Goal: Register for event/course

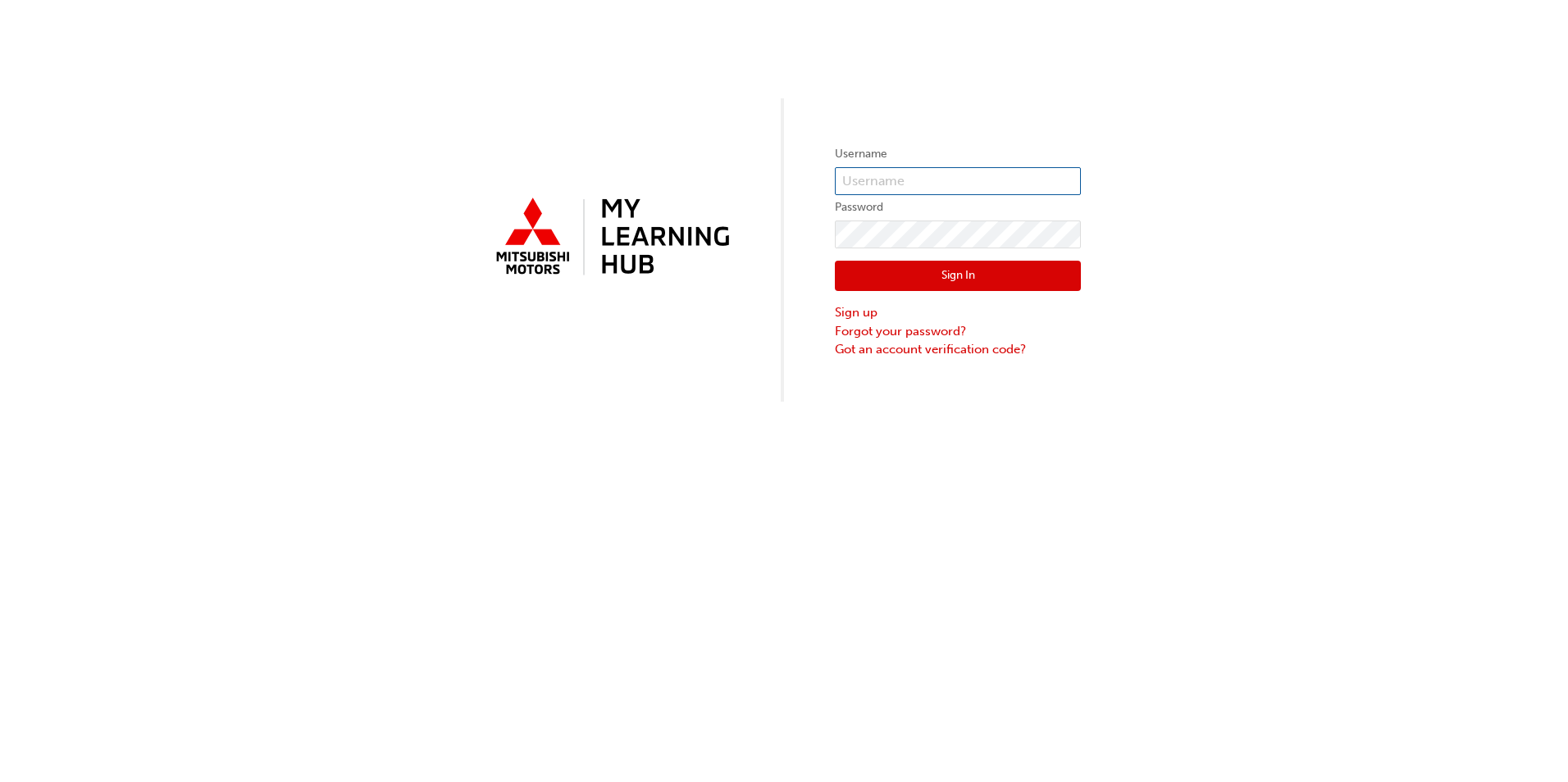
type input "0005871723"
click at [976, 256] on div "Sign In Sign up Forgot your password? Got an account verification code?" at bounding box center [957, 303] width 246 height 110
click at [969, 272] on button "Sign In" at bounding box center [957, 276] width 246 height 31
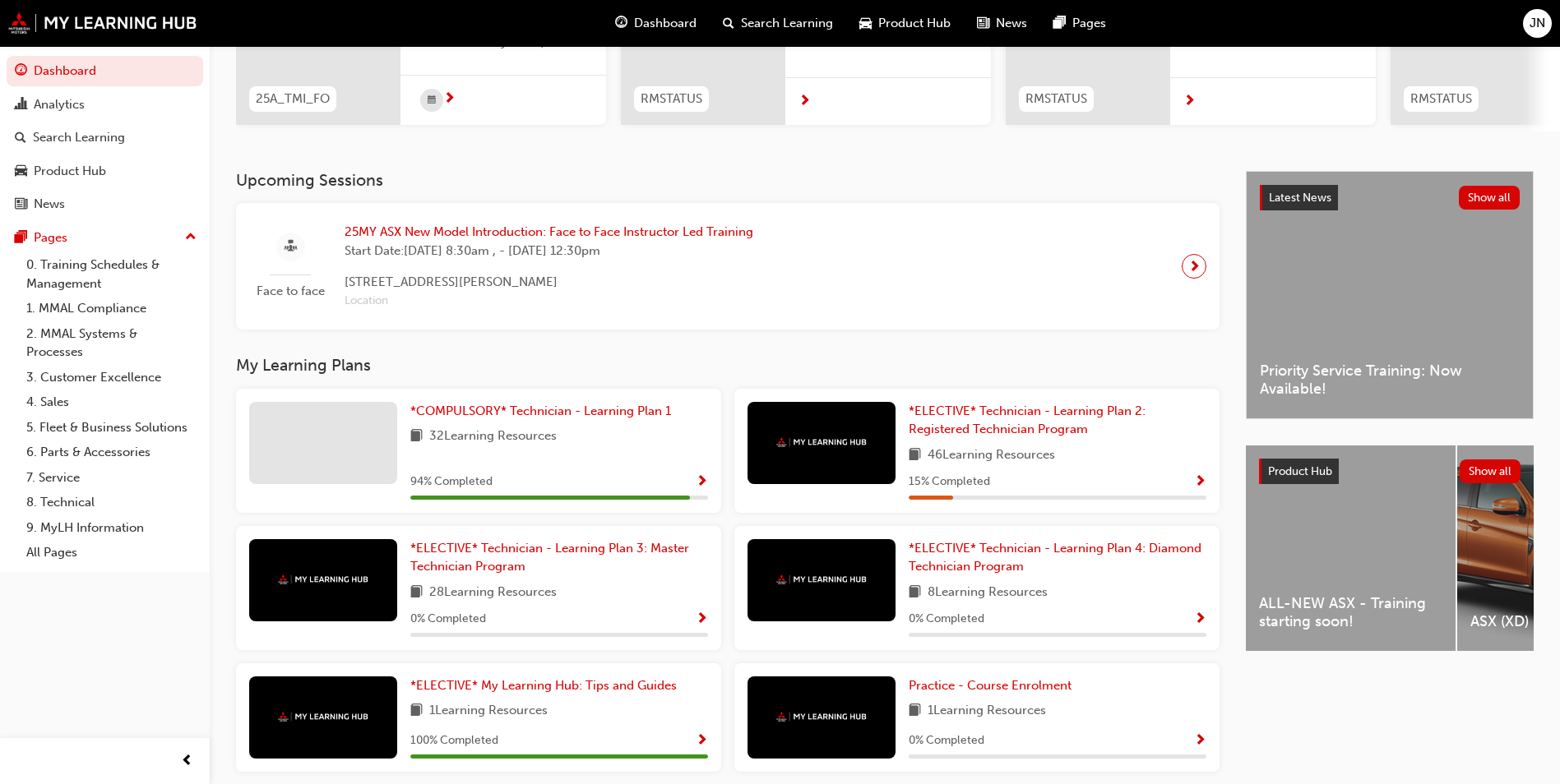
scroll to position [321, 0]
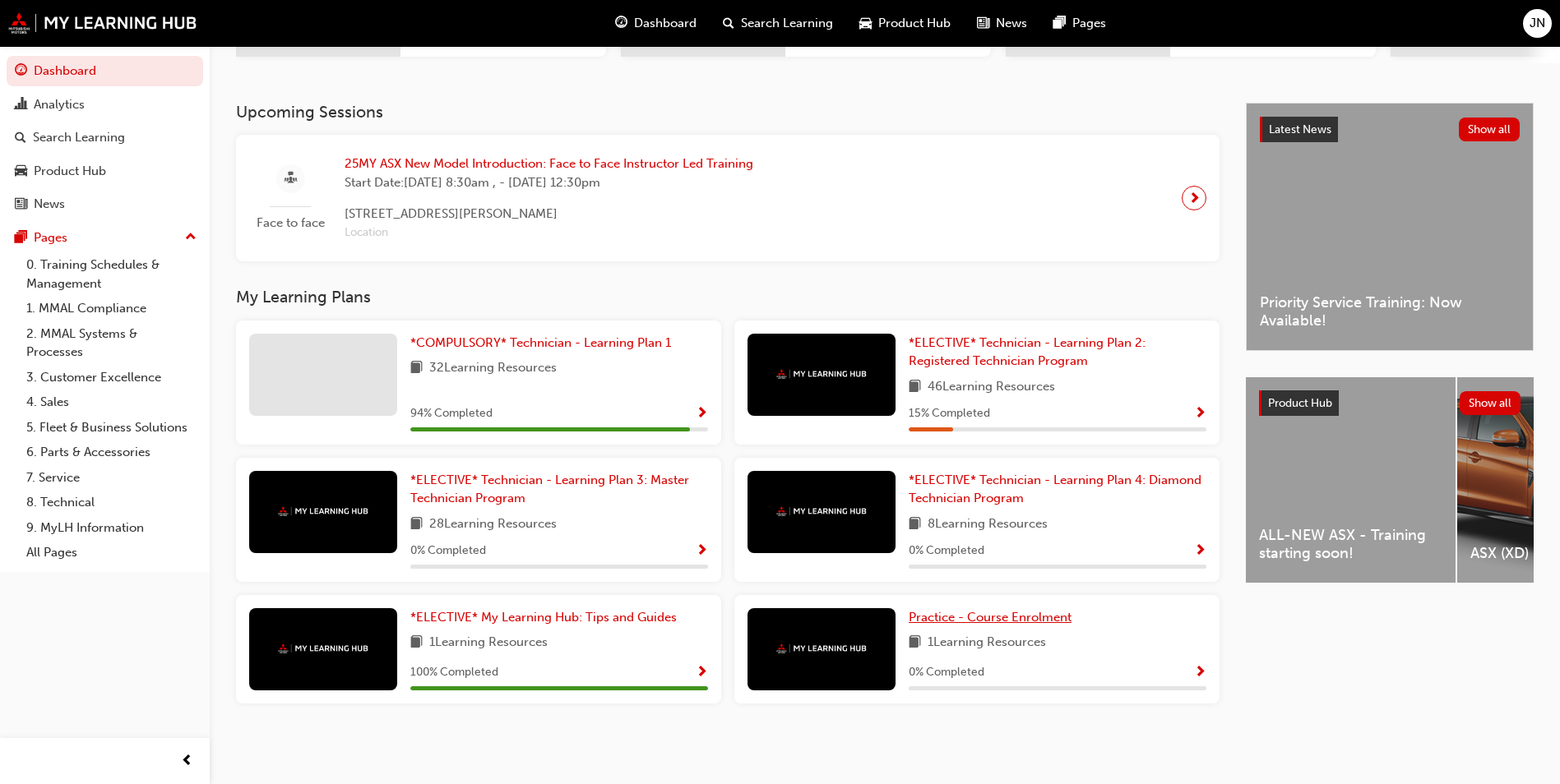
click at [1029, 622] on span "Practice - Course Enrolment" at bounding box center [990, 617] width 163 height 15
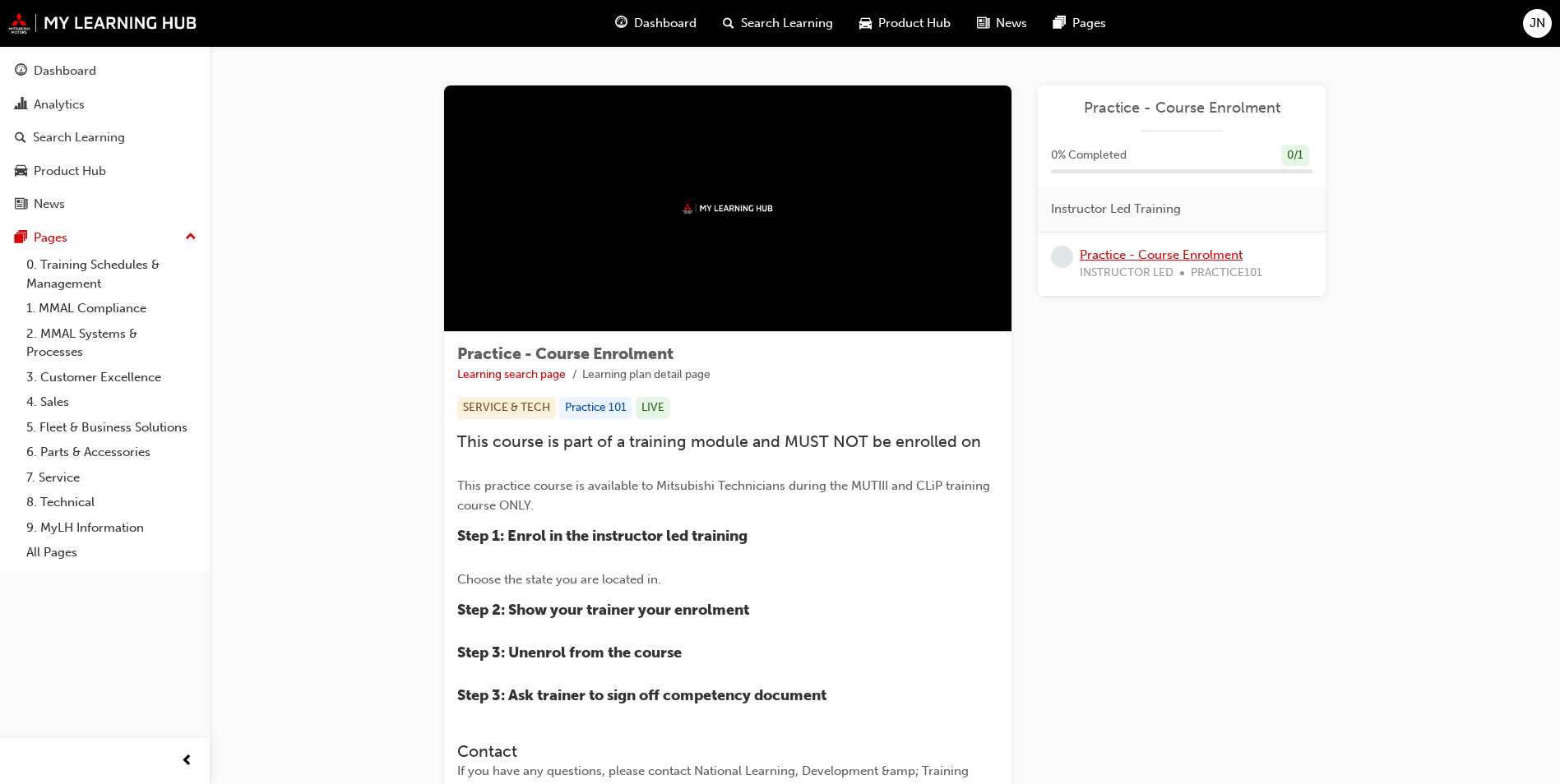
click at [1184, 253] on link "Practice - Course Enrolment" at bounding box center [1161, 254] width 163 height 15
click at [102, 29] on img at bounding box center [103, 22] width 189 height 21
